Goal: Check status: Check status

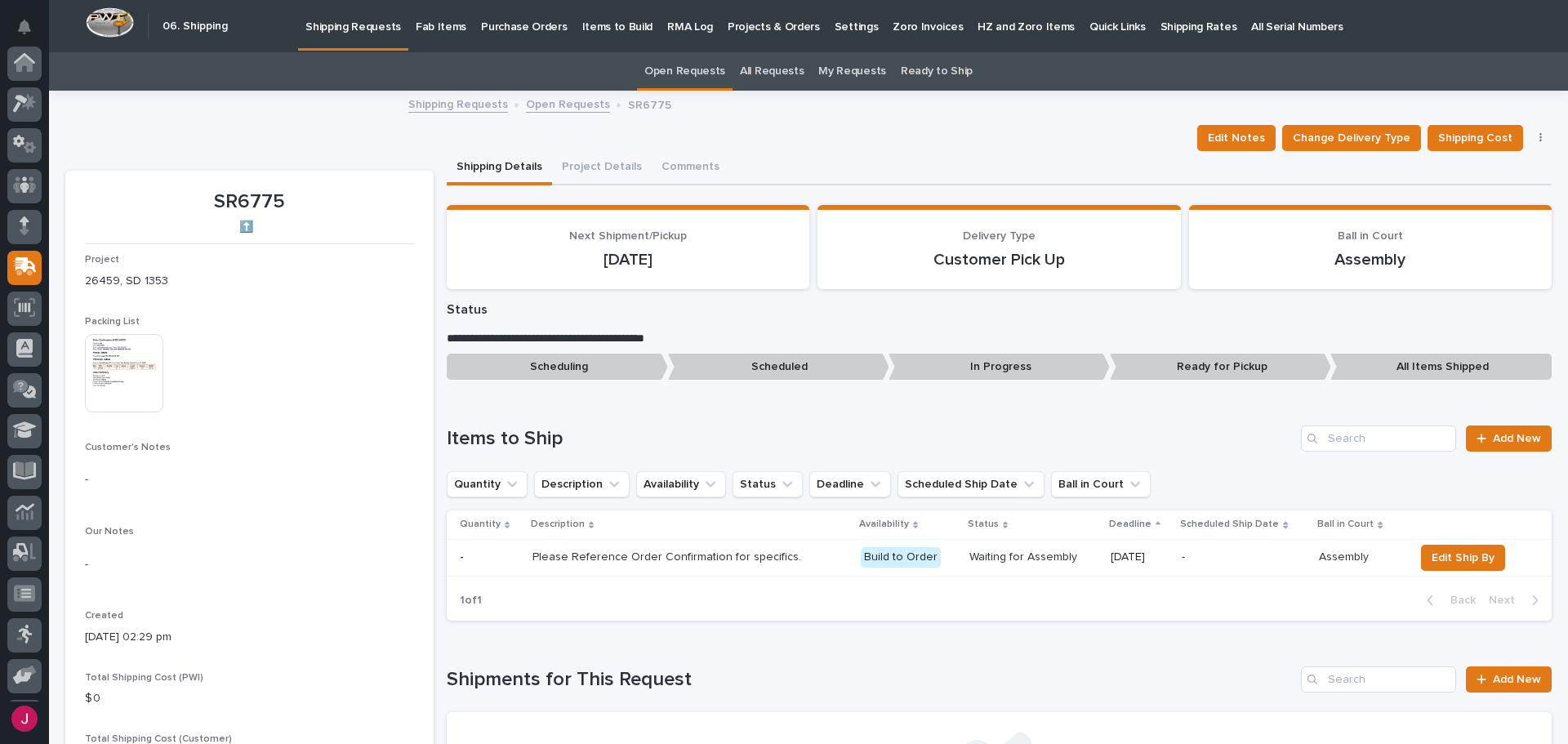
scroll to position [121, 0]
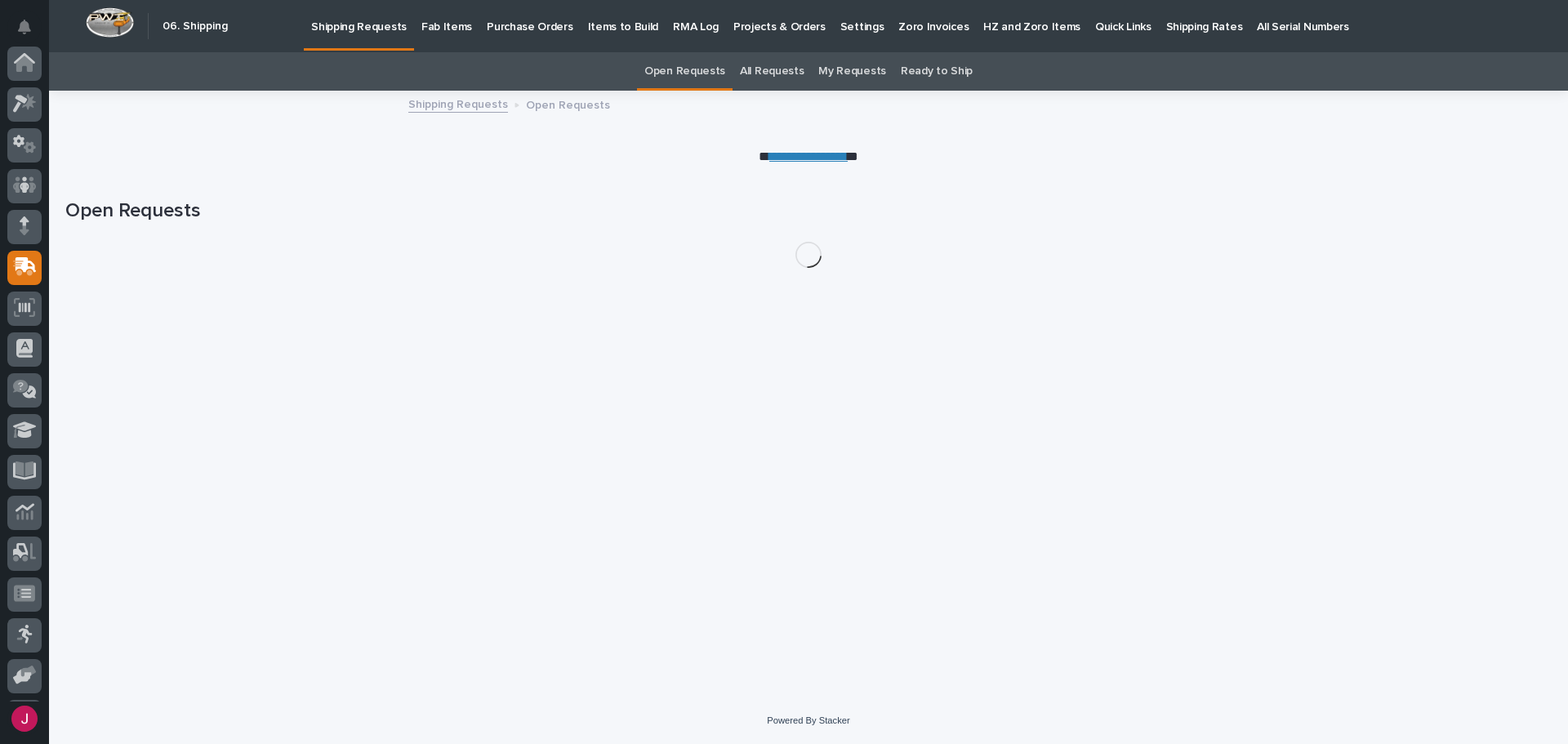
scroll to position [121, 0]
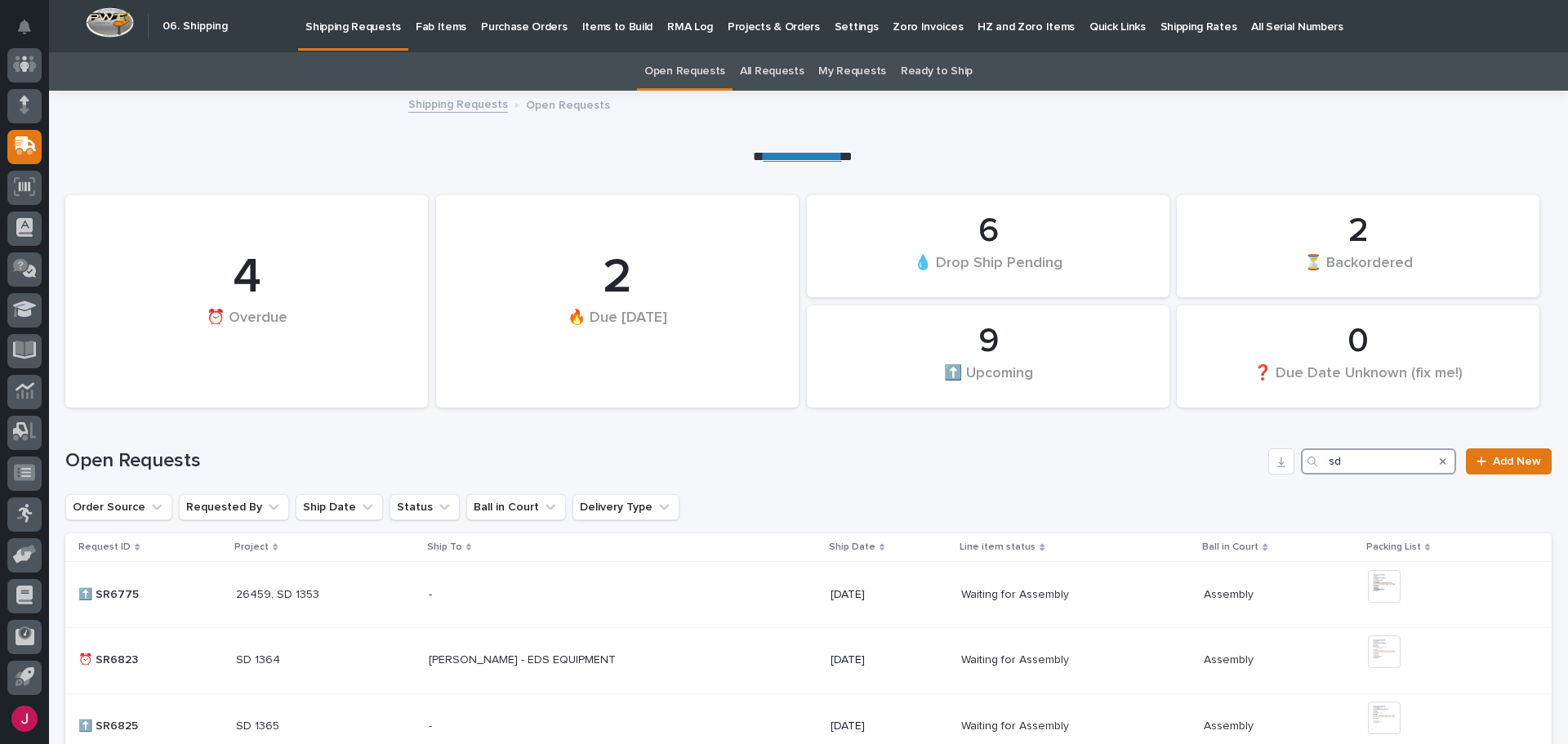
drag, startPoint x: 1328, startPoint y: 459, endPoint x: 1356, endPoint y: 461, distance: 28.1
click at [1332, 459] on input "sd" at bounding box center [1379, 461] width 155 height 26
type input "s"
type input "sd"
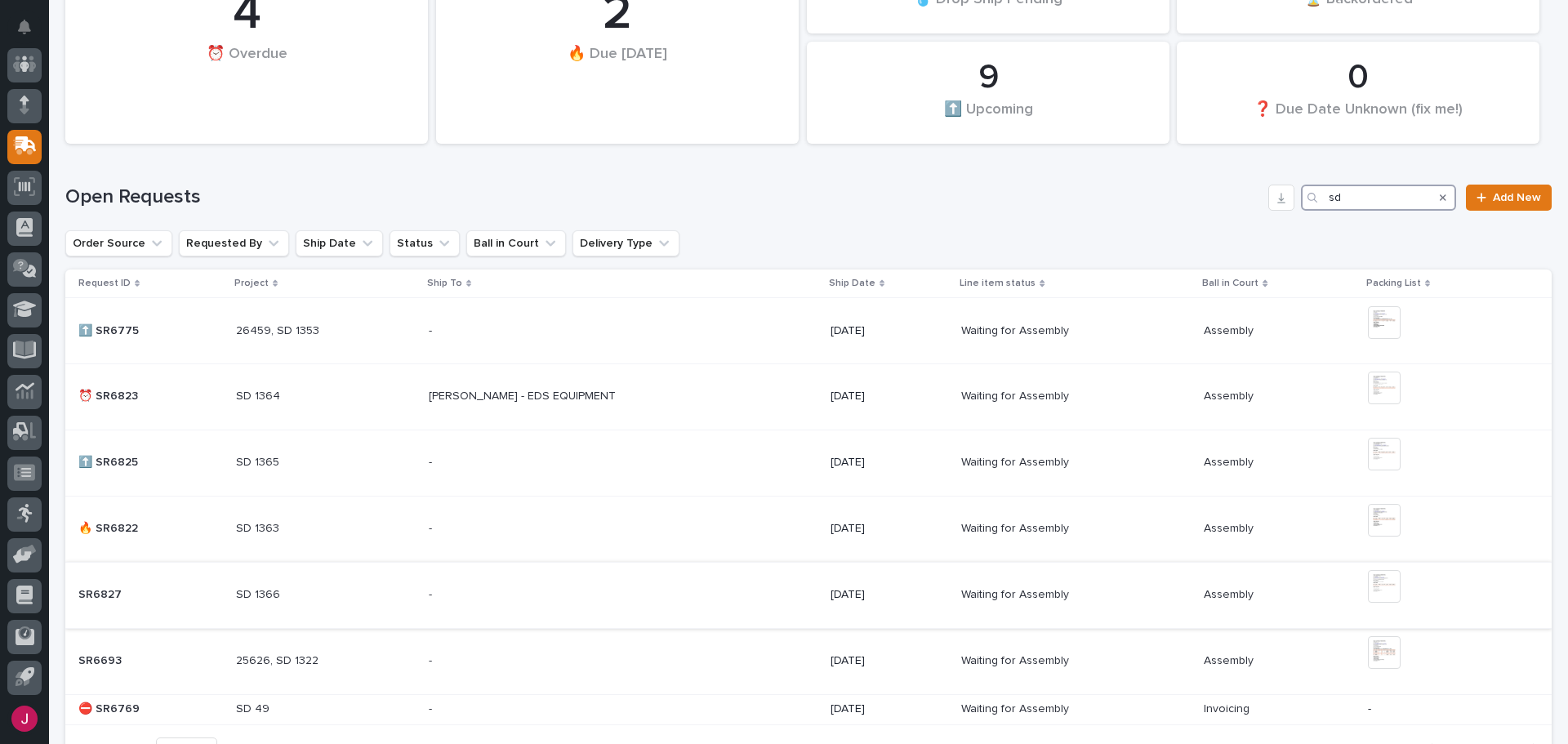
scroll to position [245, 0]
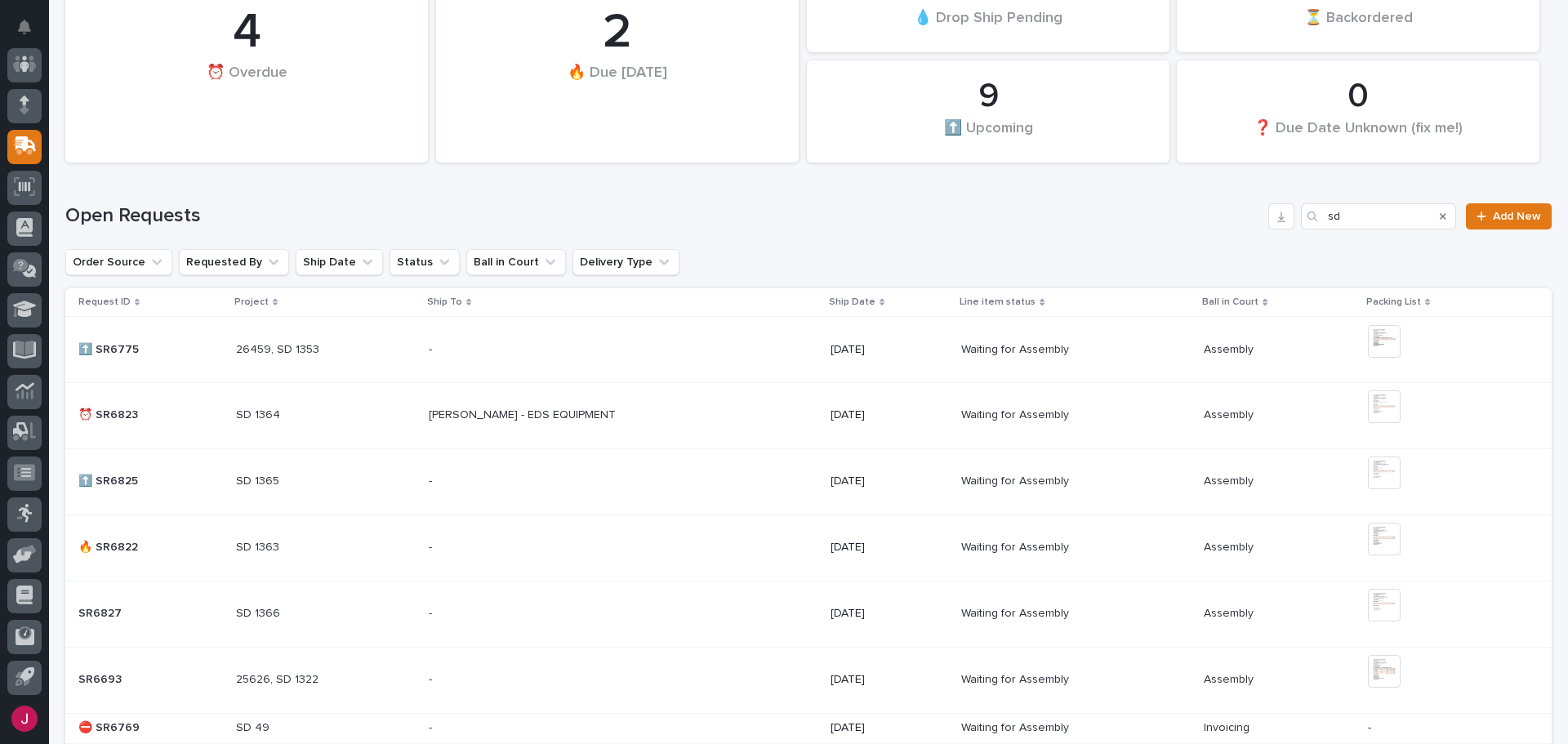
click at [261, 483] on p "SD 1365" at bounding box center [259, 480] width 47 height 17
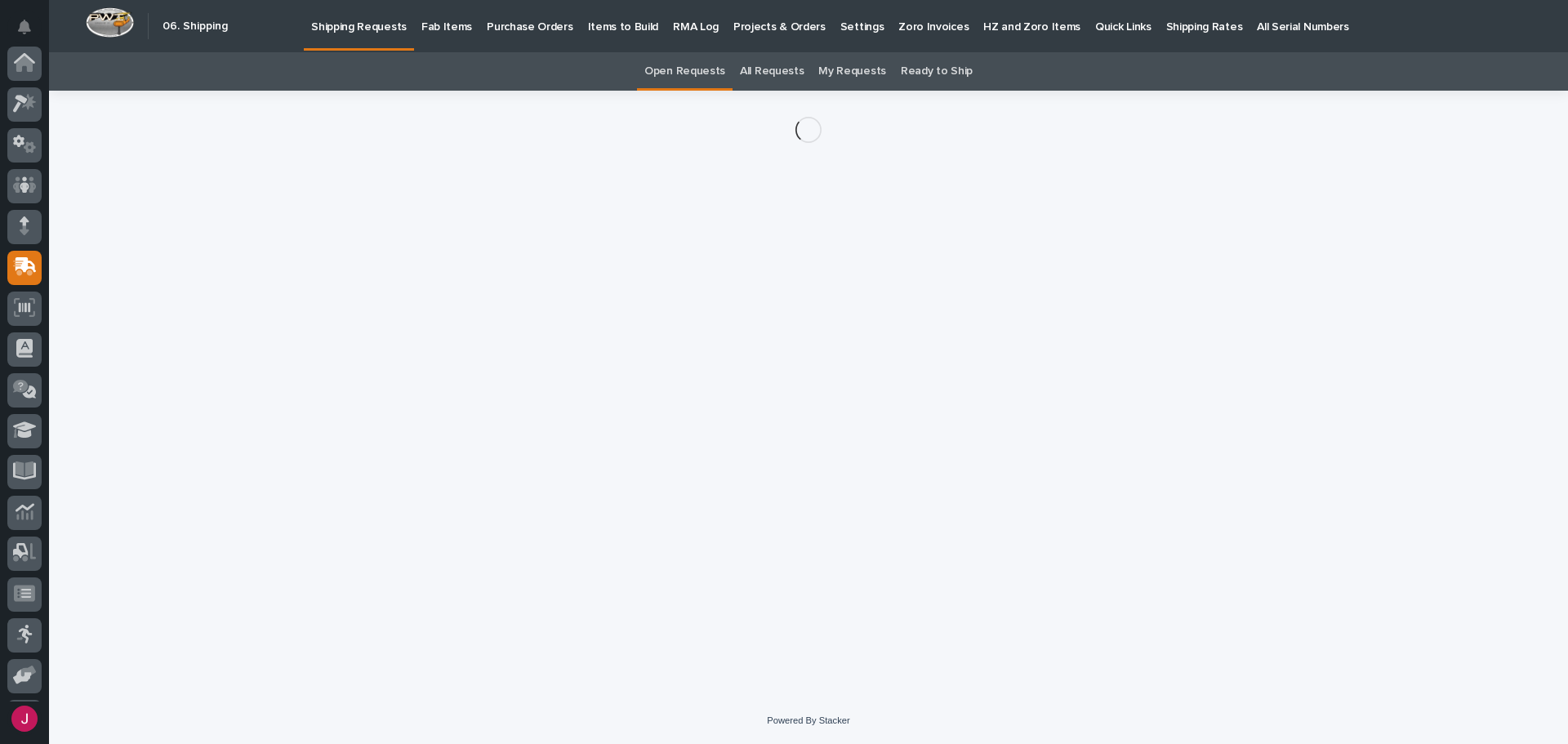
scroll to position [121, 0]
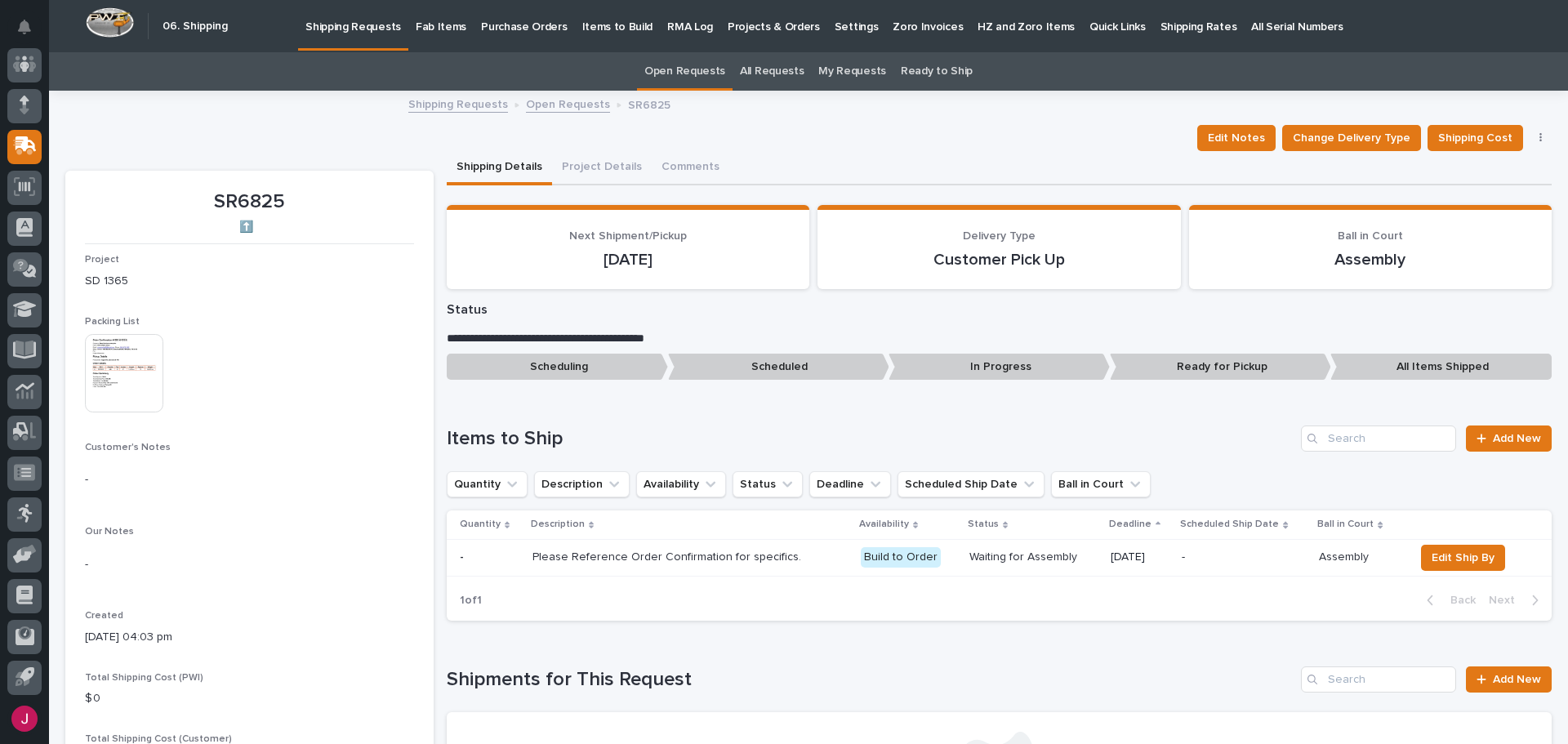
click at [156, 381] on img at bounding box center [124, 373] width 78 height 78
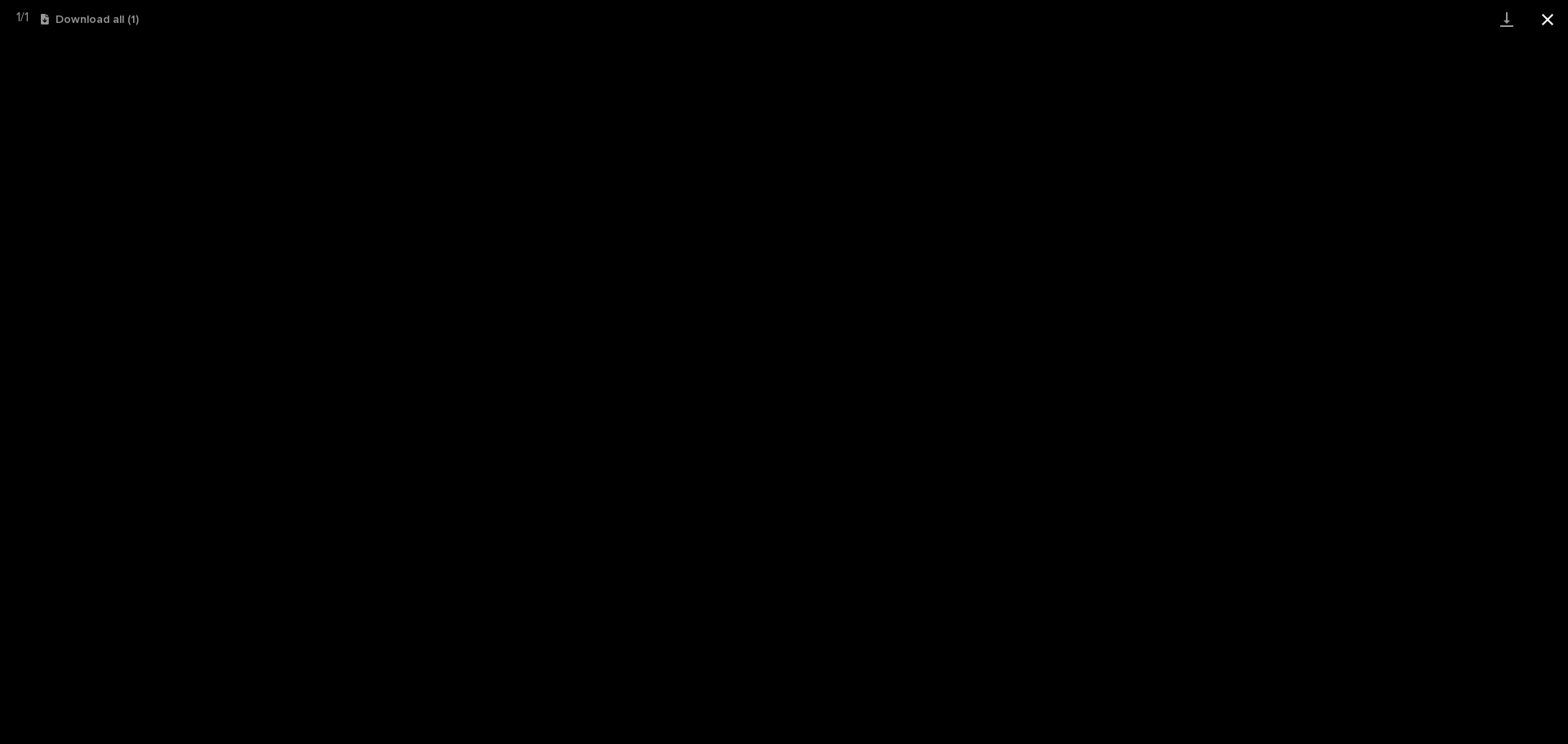
click at [1547, 14] on button "Close gallery" at bounding box center [1548, 19] width 41 height 38
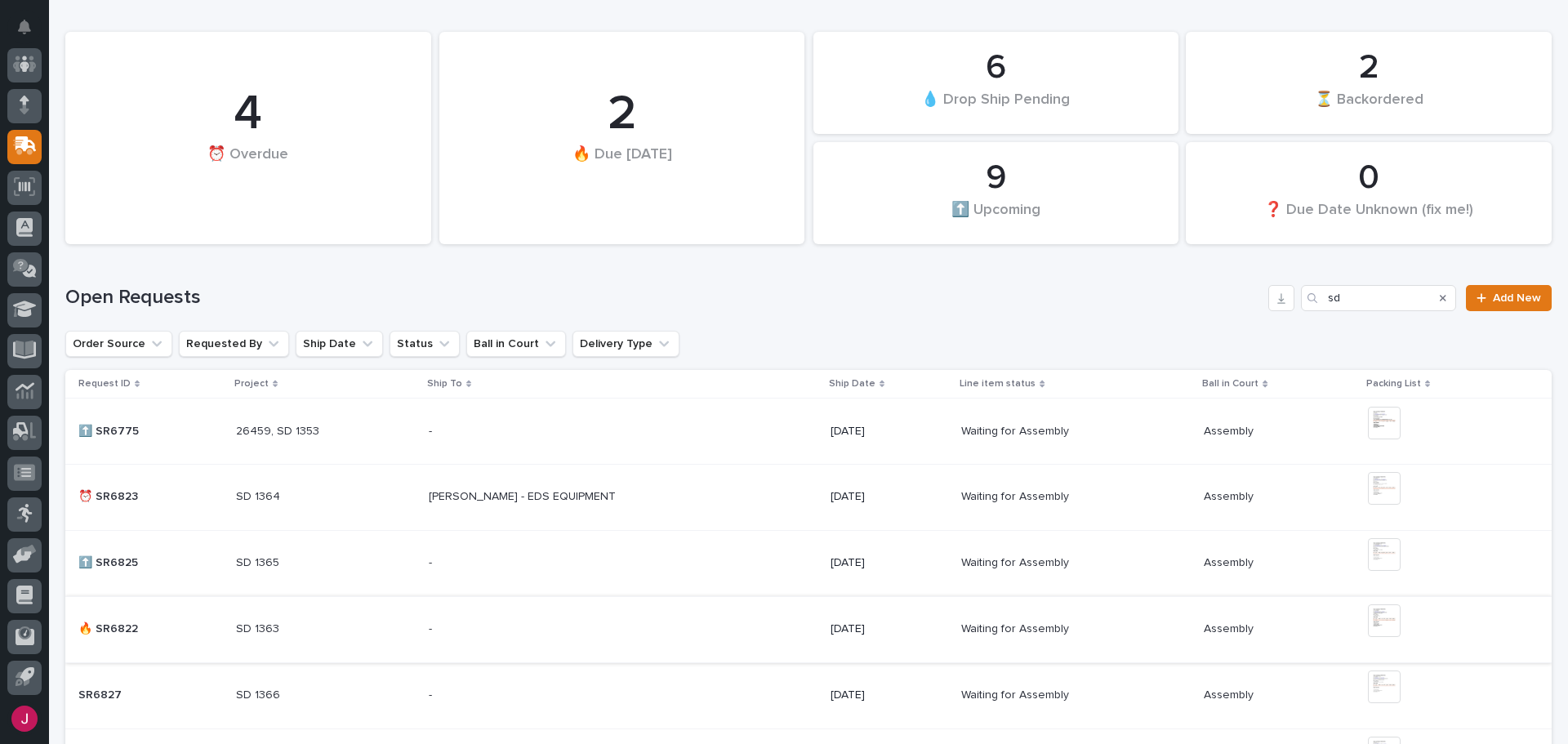
scroll to position [245, 0]
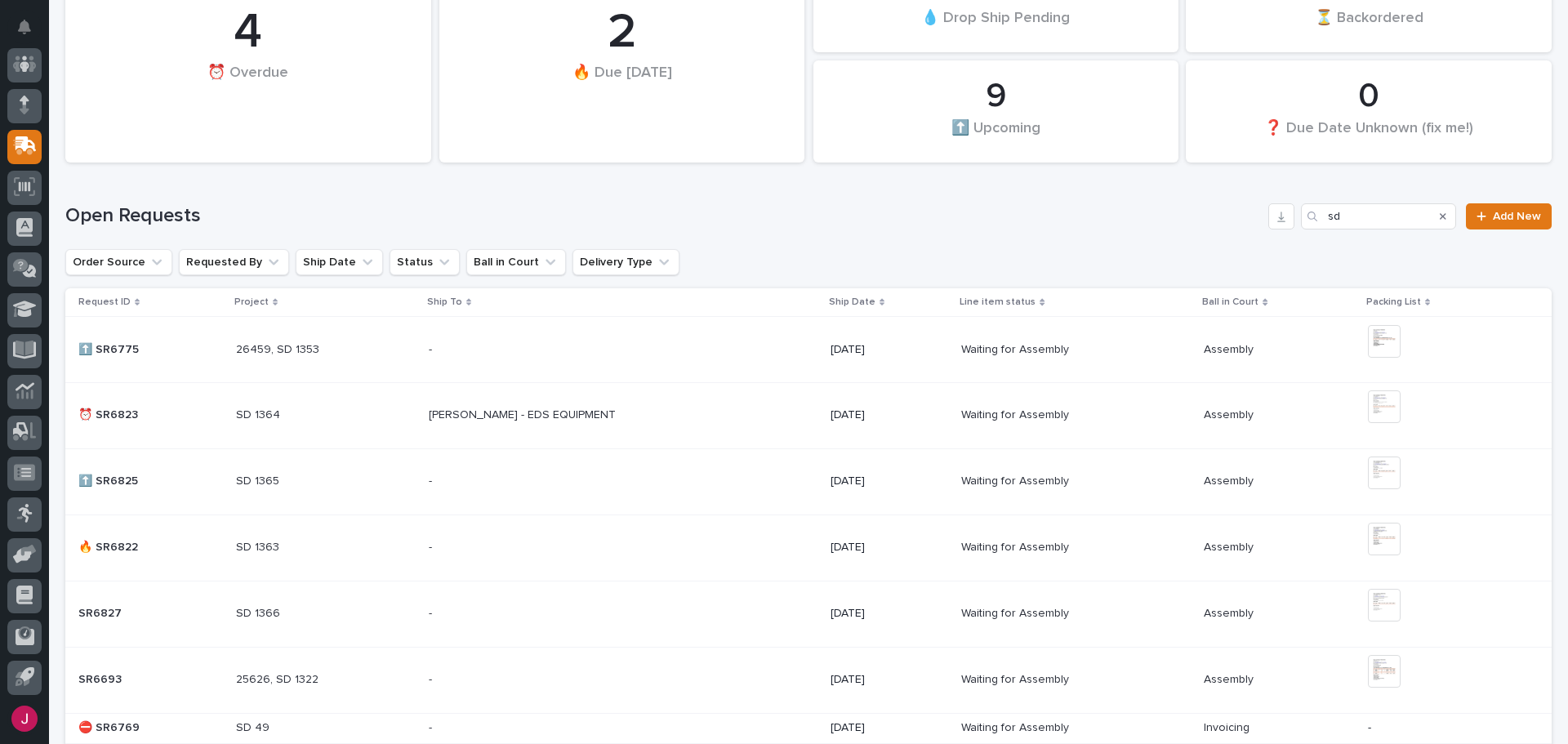
click at [268, 478] on p "SD 1365" at bounding box center [259, 480] width 47 height 17
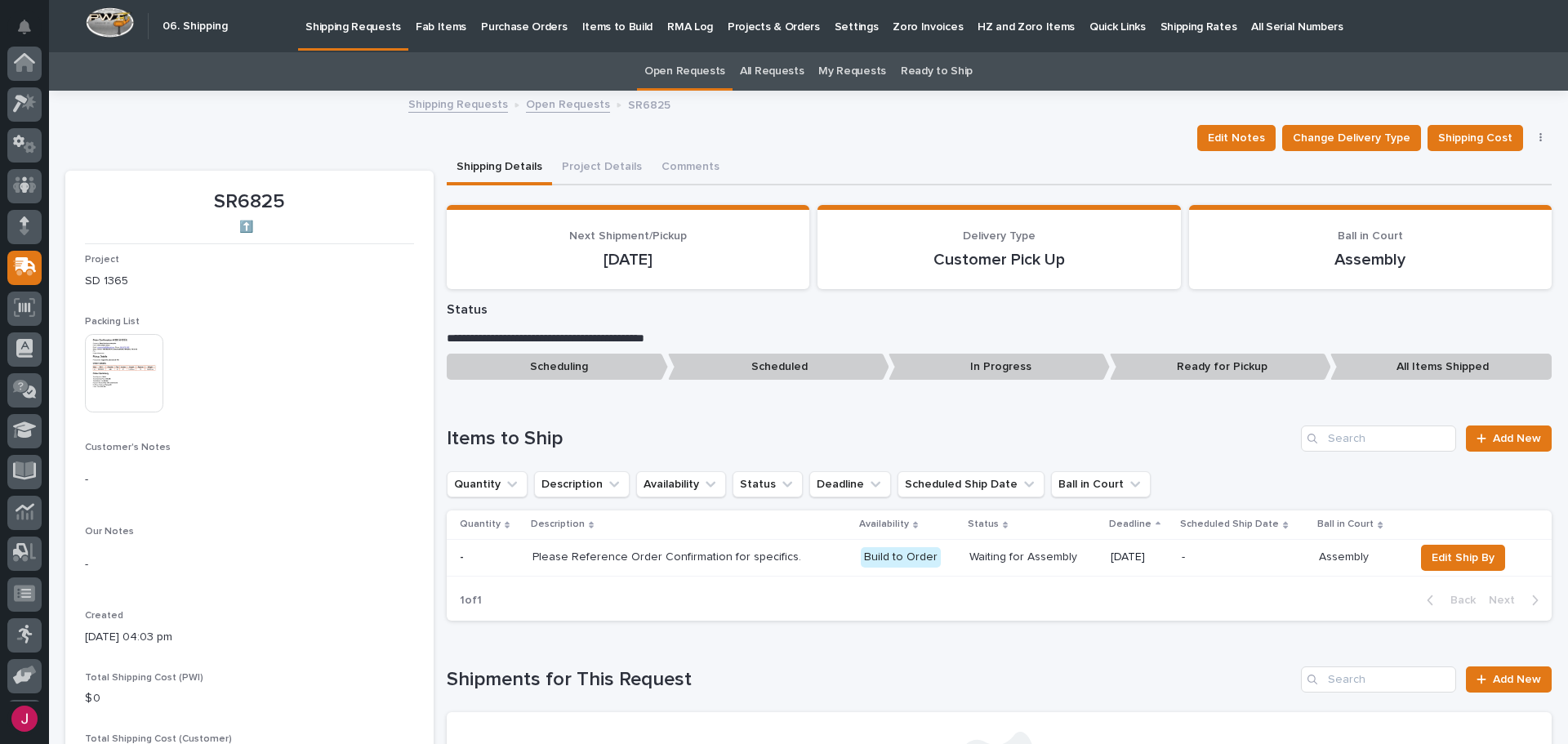
scroll to position [121, 0]
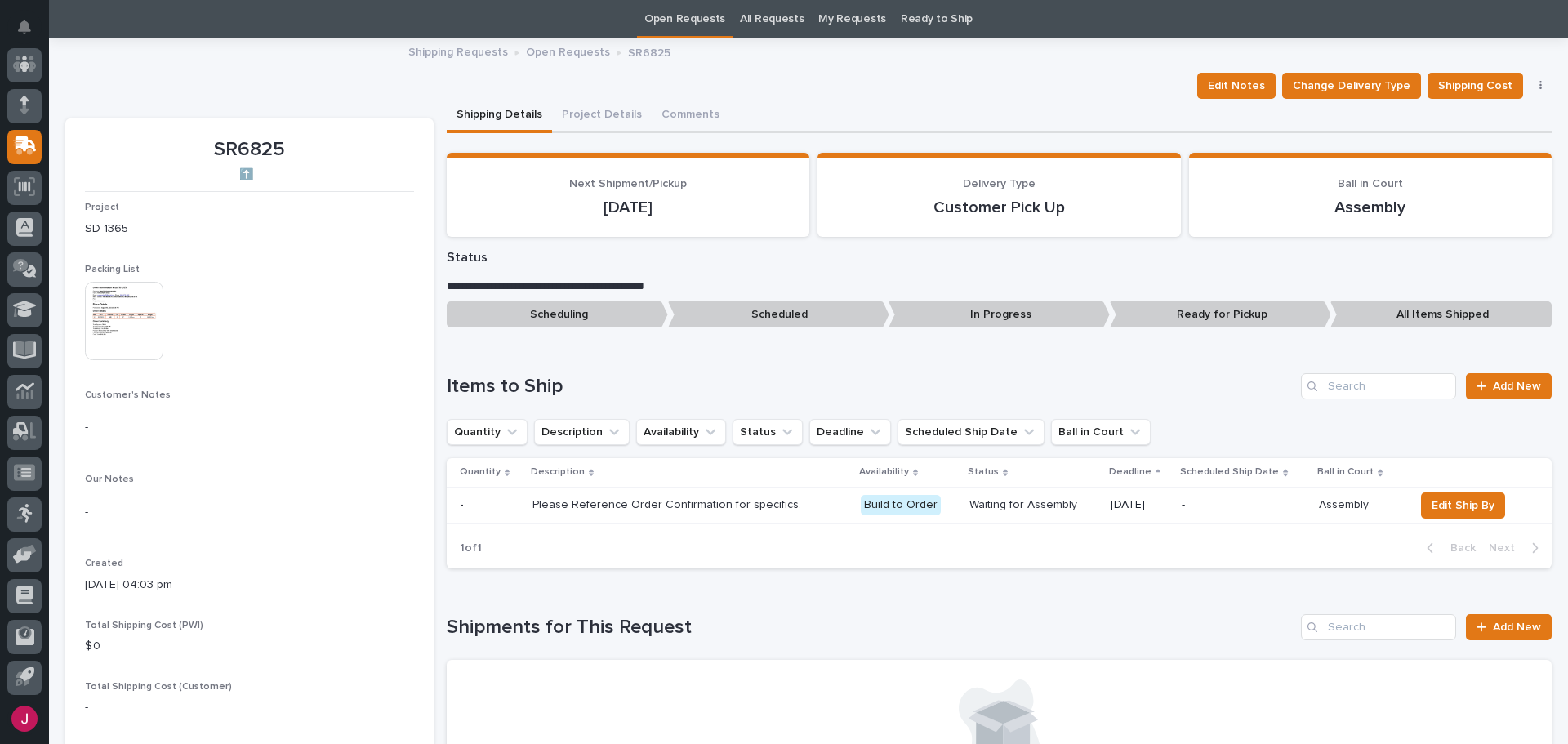
click at [121, 334] on img at bounding box center [124, 321] width 78 height 78
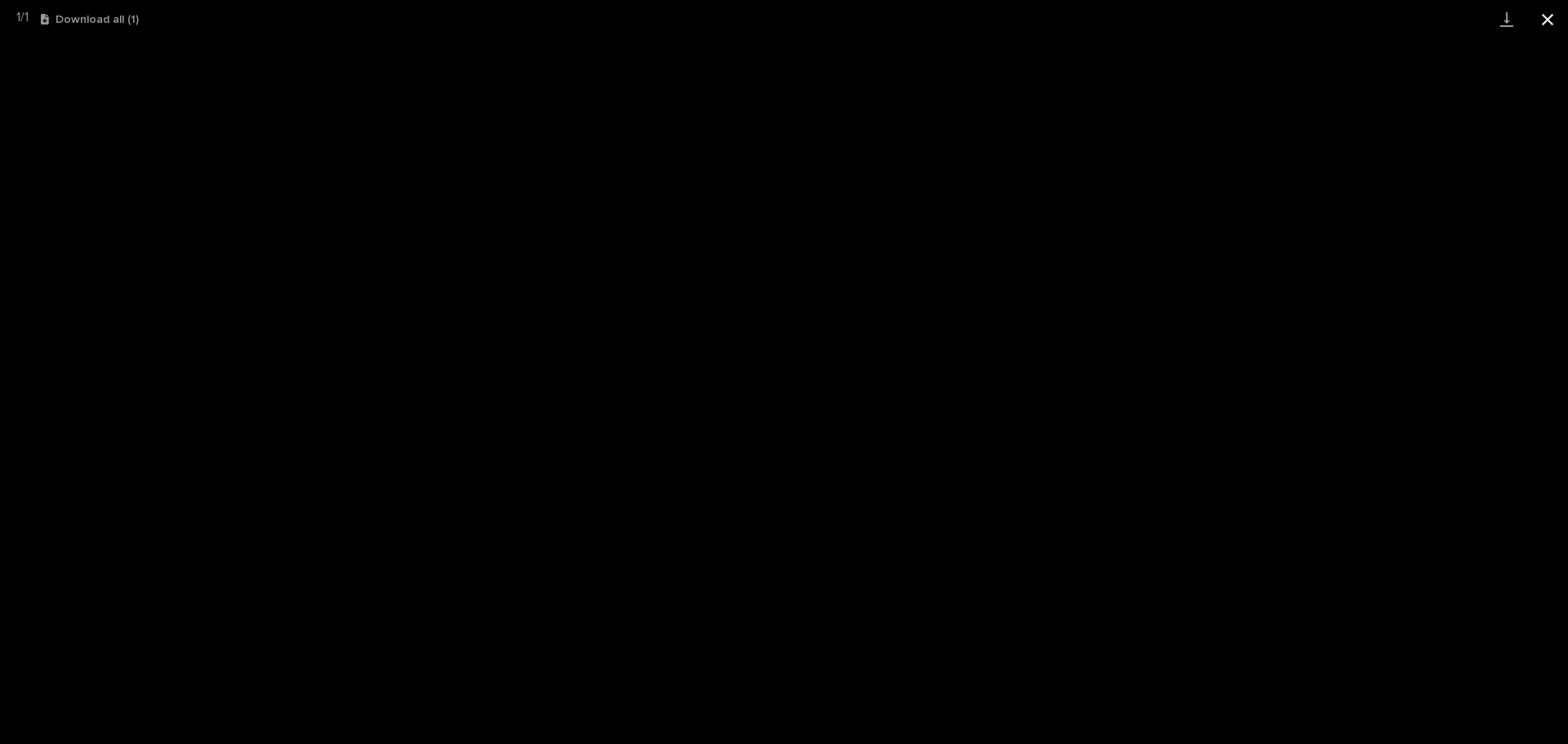
click at [1554, 20] on button "Close gallery" at bounding box center [1548, 19] width 41 height 38
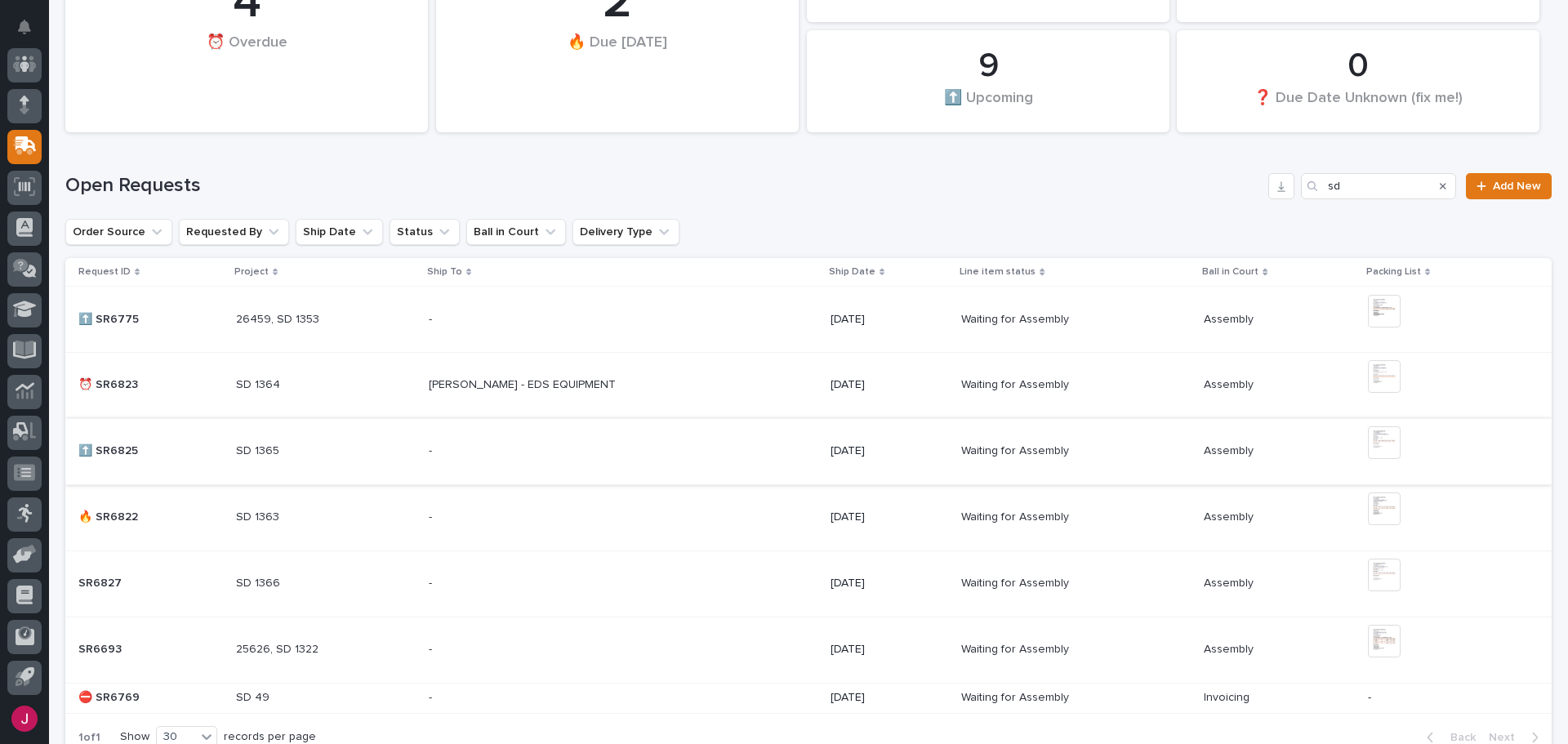
scroll to position [297, 0]
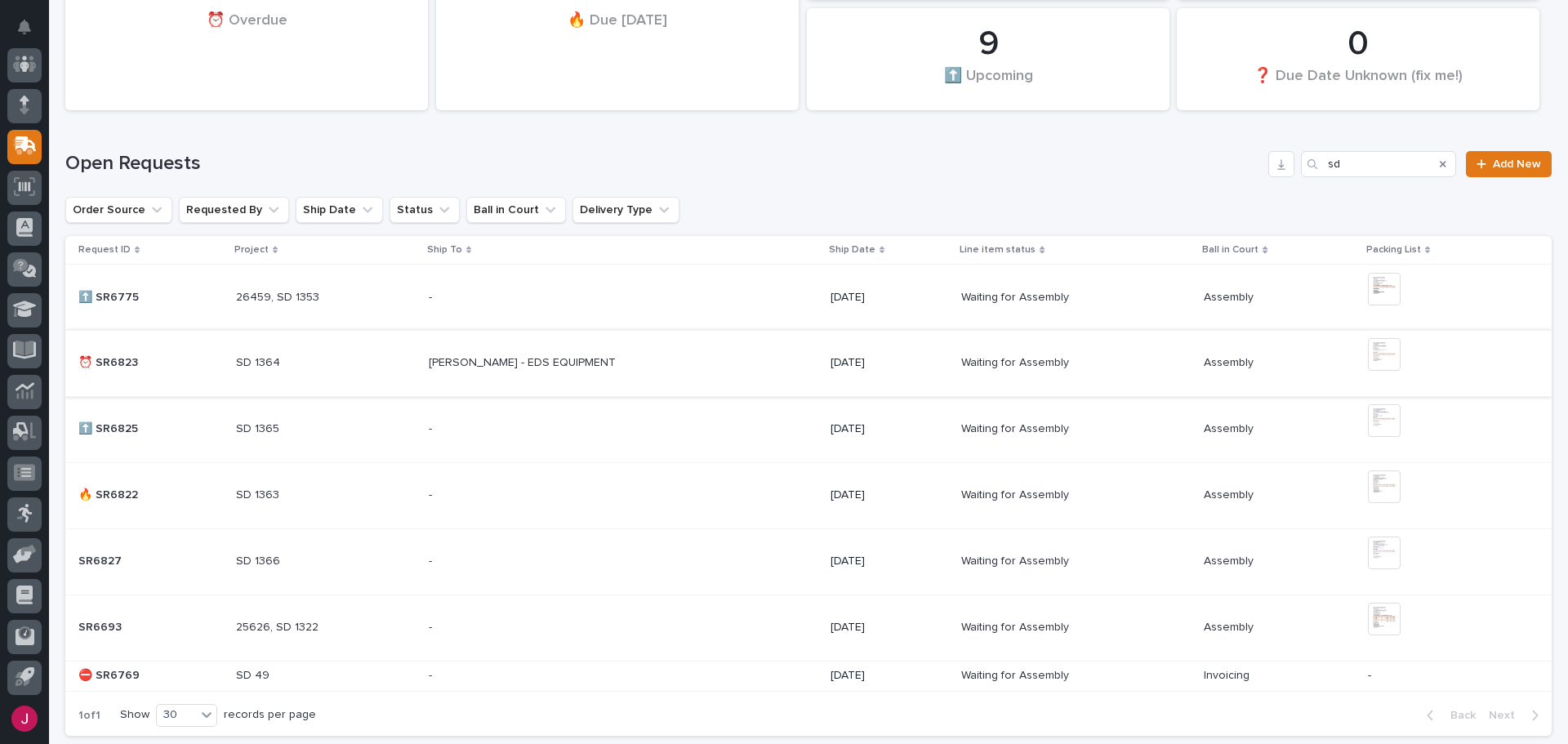
click at [1370, 352] on img at bounding box center [1385, 354] width 32 height 32
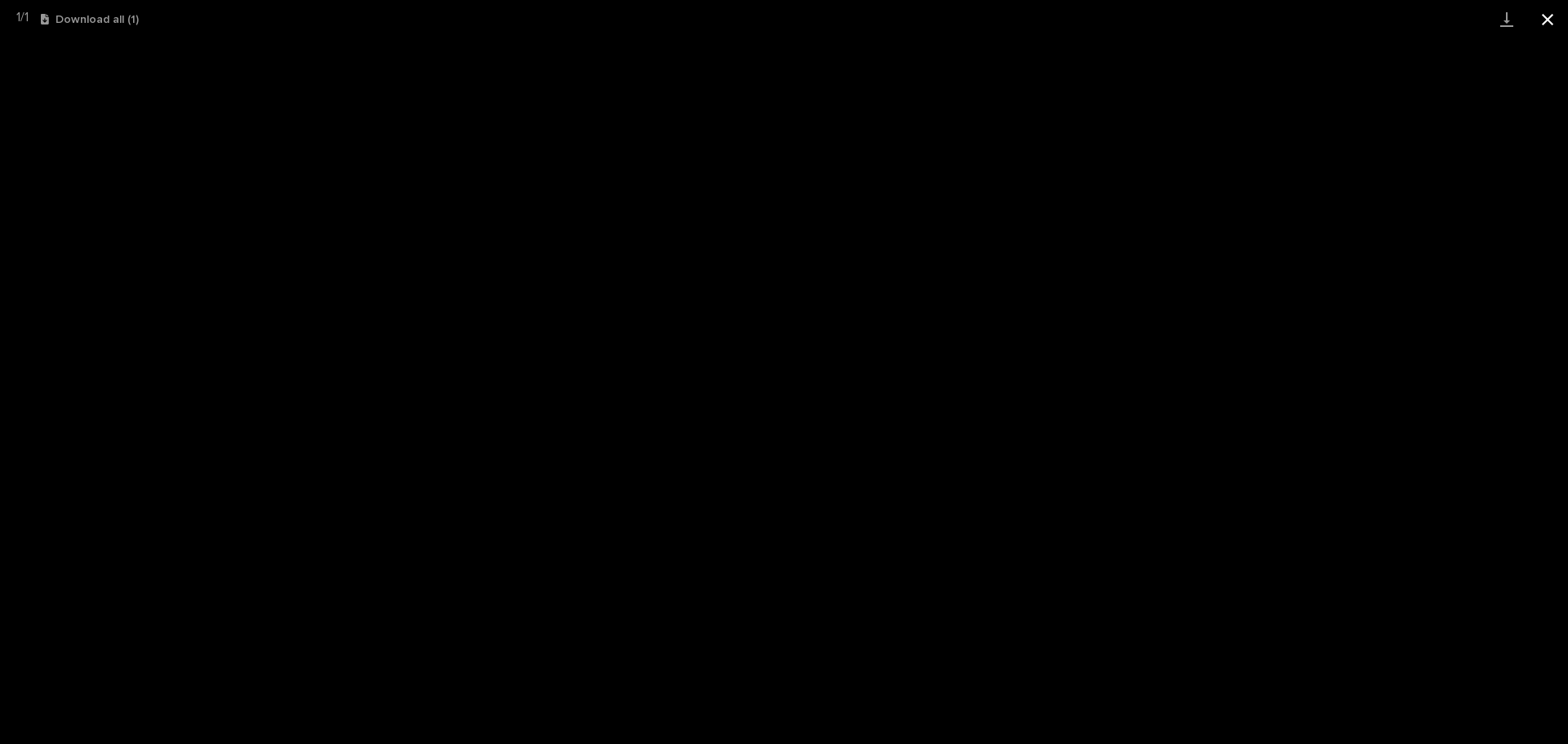
click at [1548, 20] on button "Close gallery" at bounding box center [1548, 19] width 41 height 38
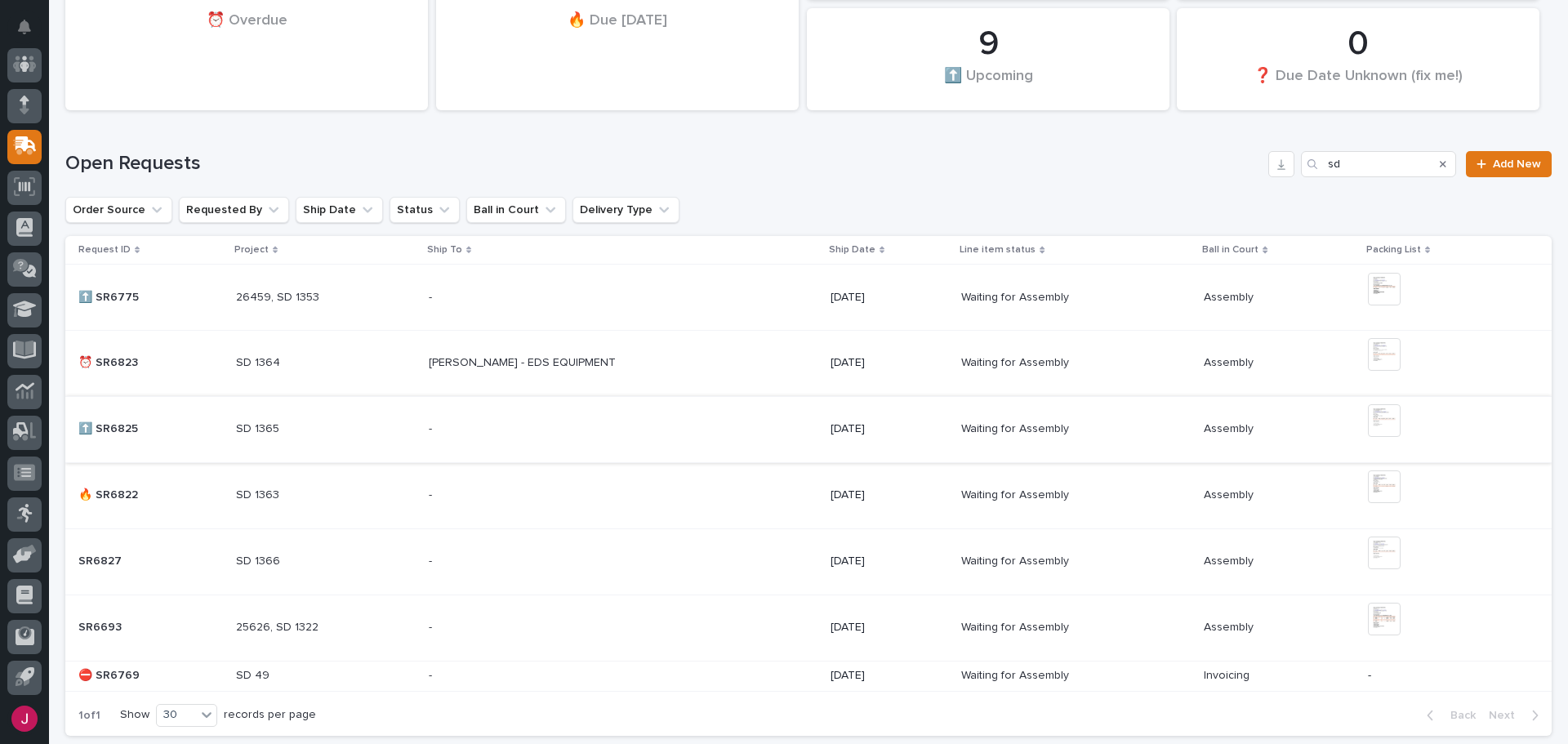
scroll to position [379, 0]
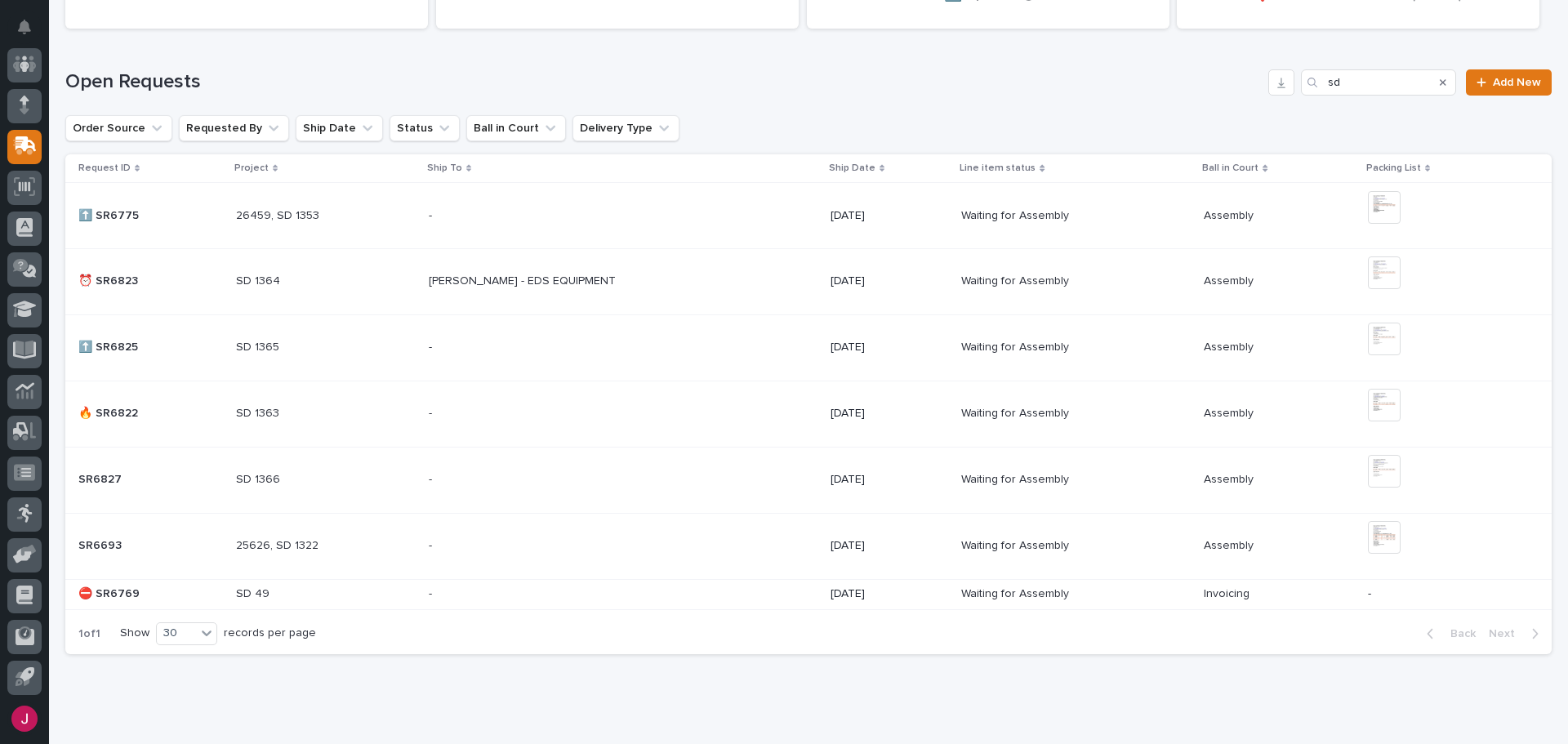
click at [304, 481] on p at bounding box center [326, 480] width 180 height 14
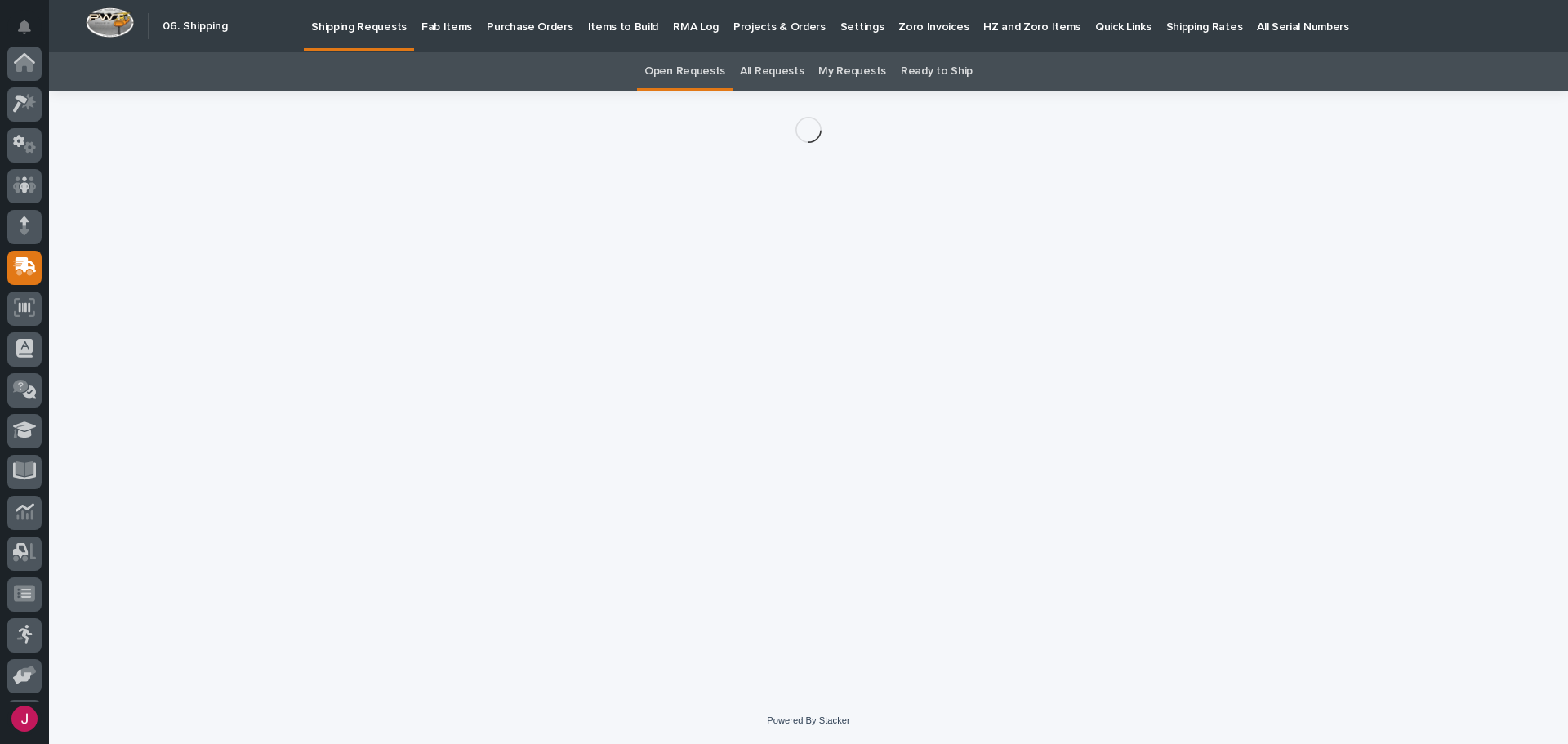
scroll to position [121, 0]
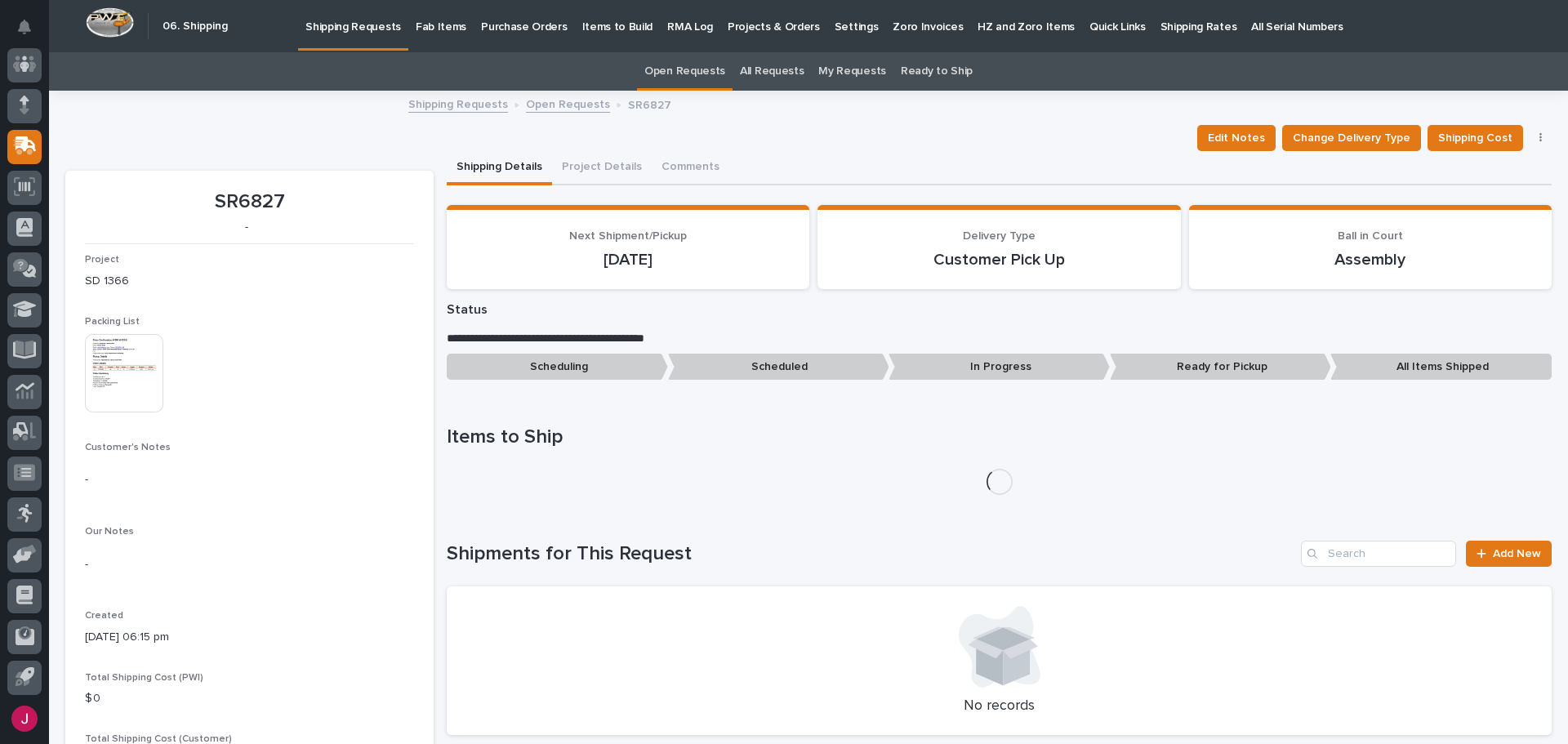
click at [144, 389] on img at bounding box center [124, 373] width 78 height 78
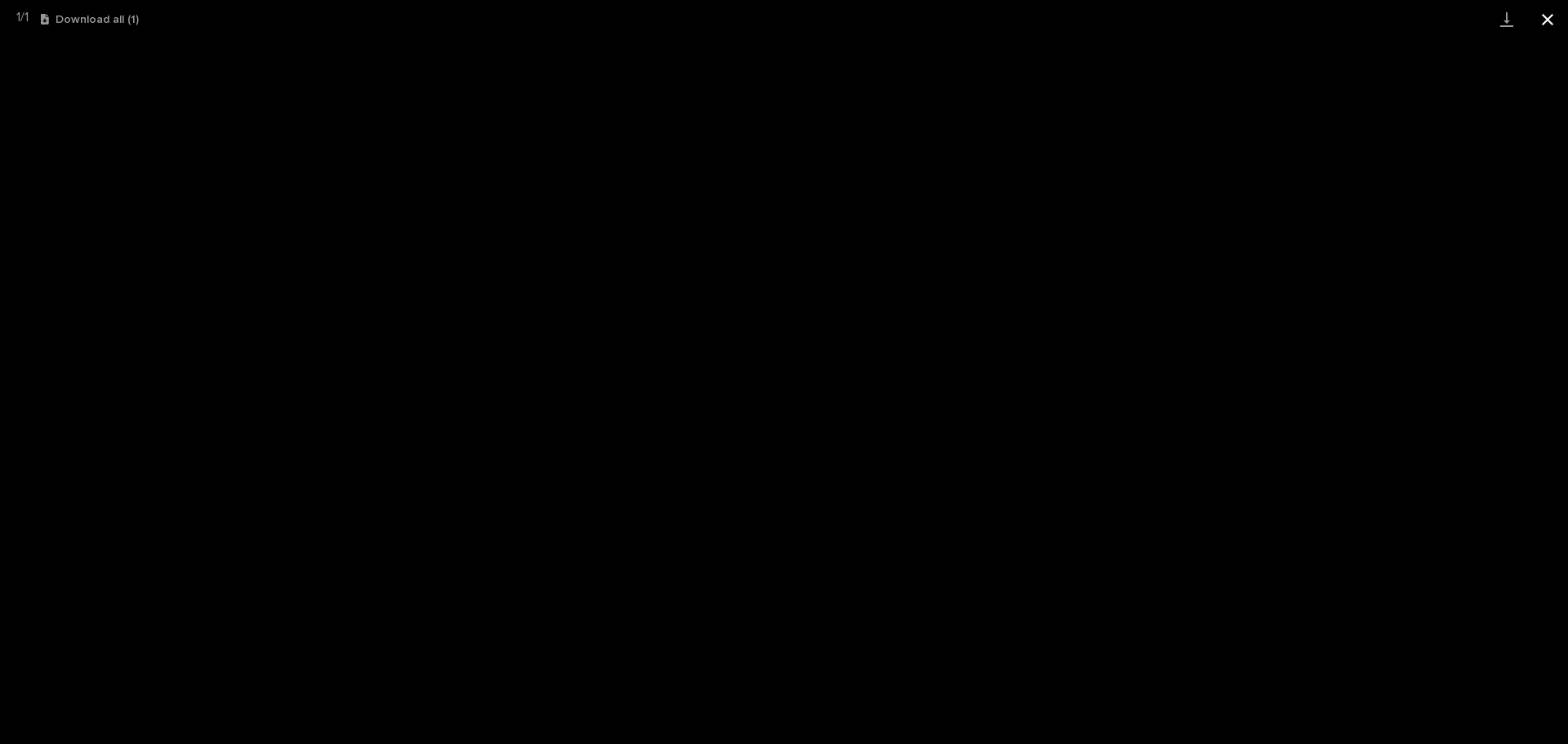
click at [1553, 21] on button "Close gallery" at bounding box center [1548, 19] width 41 height 38
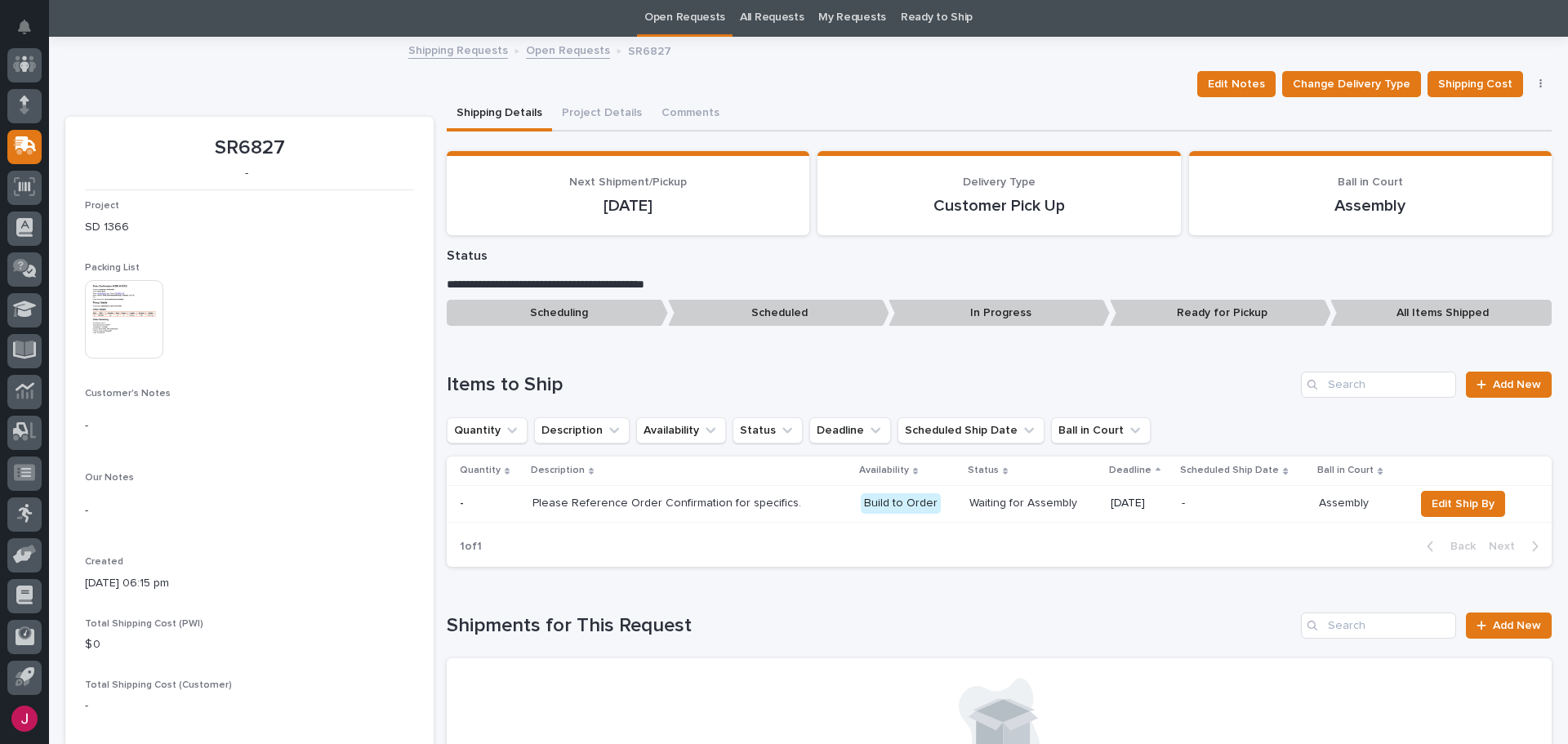
scroll to position [82, 0]
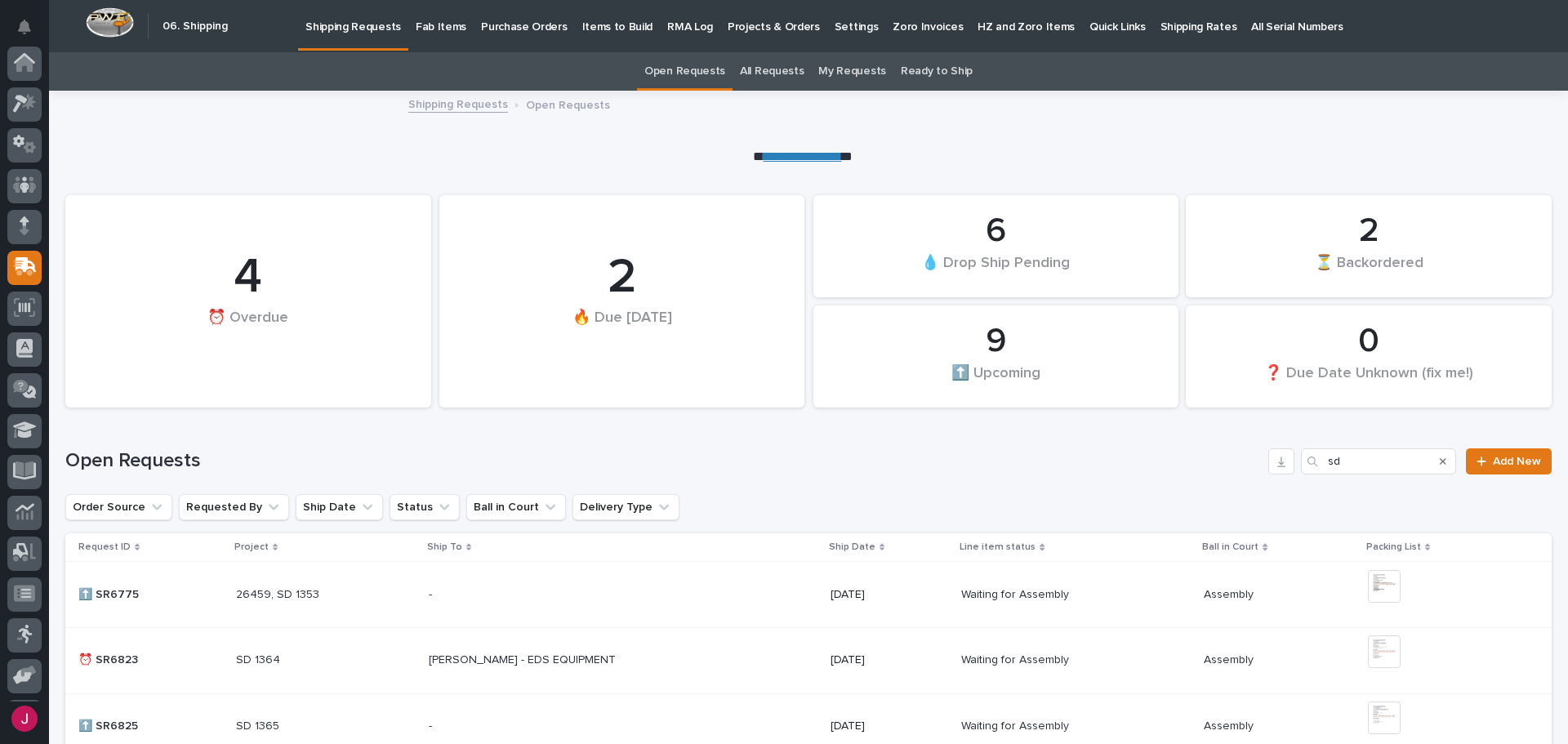
scroll to position [53, 0]
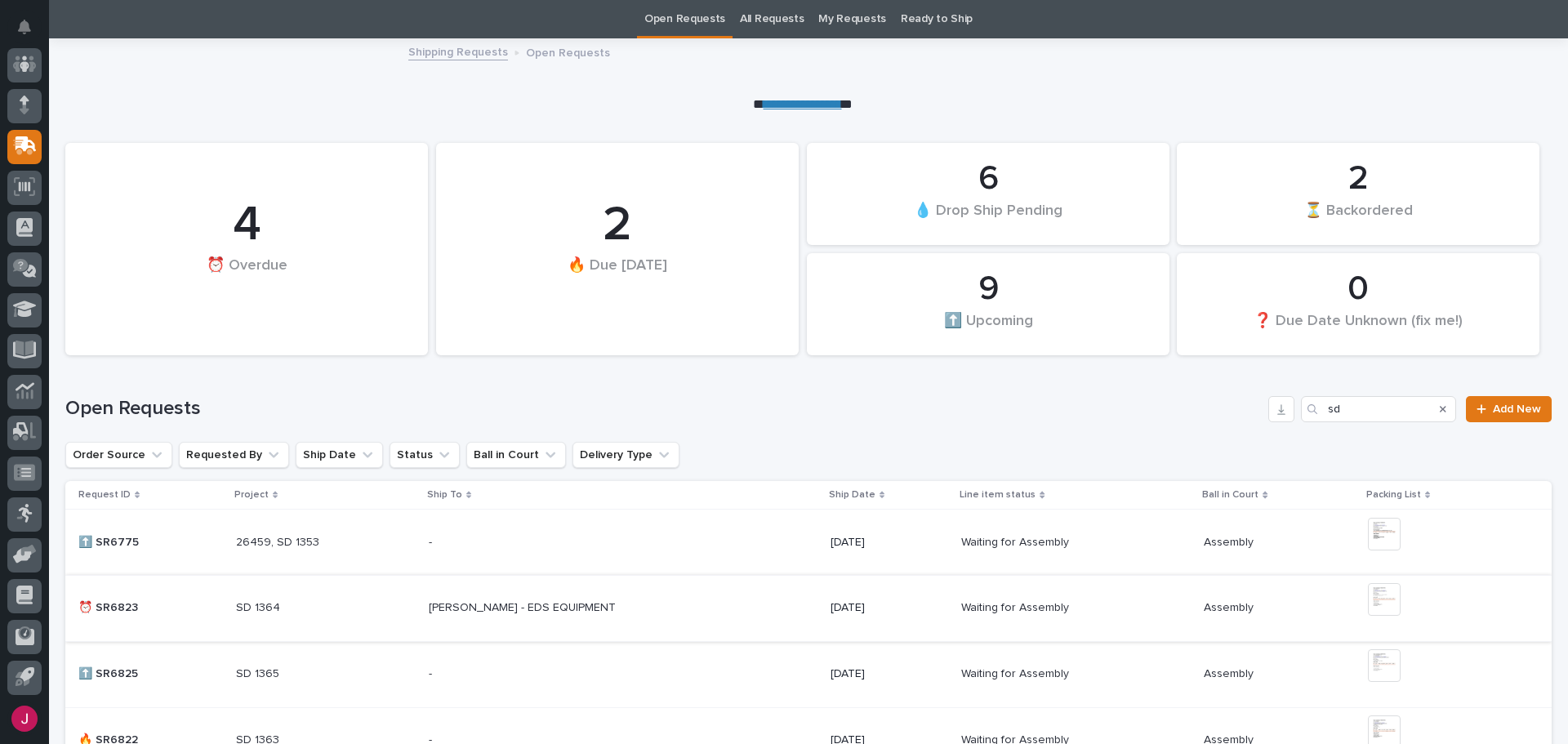
click at [1368, 591] on img at bounding box center [1385, 600] width 32 height 32
